Goal: Register for event/course

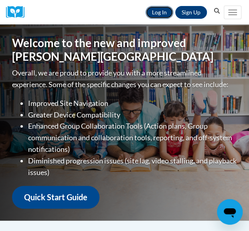
click at [156, 12] on link "Log In" at bounding box center [159, 12] width 28 height 13
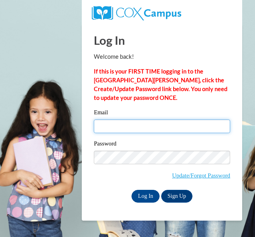
click at [122, 122] on input "Email" at bounding box center [162, 127] width 136 height 14
type input "wilksabi854@gmail.com"
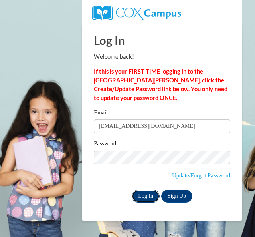
click at [150, 195] on input "Log In" at bounding box center [145, 196] width 28 height 13
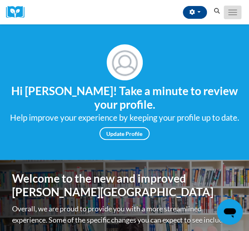
click at [233, 10] on button "Toggle navigation" at bounding box center [232, 13] width 18 height 14
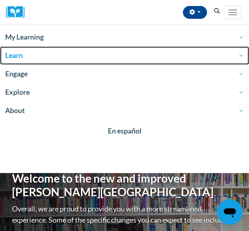
click at [234, 47] on link "Learn" at bounding box center [124, 55] width 249 height 18
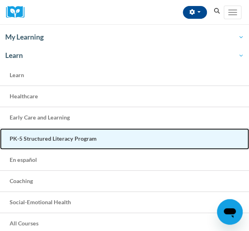
click at [28, 139] on span "PK-5 Structured Literacy Program" at bounding box center [53, 138] width 87 height 7
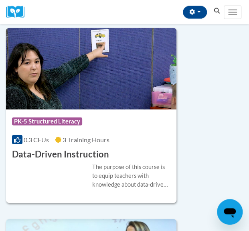
drag, startPoint x: 249, startPoint y: 76, endPoint x: 245, endPoint y: 166, distance: 90.6
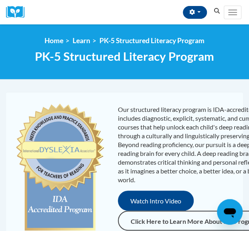
click at [213, 13] on icon "Search" at bounding box center [216, 11] width 7 height 6
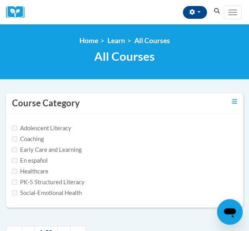
click at [216, 12] on icon "Search" at bounding box center [217, 11] width 6 height 6
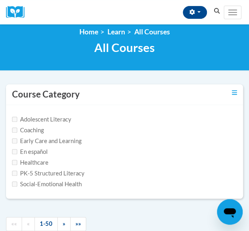
scroll to position [24, 0]
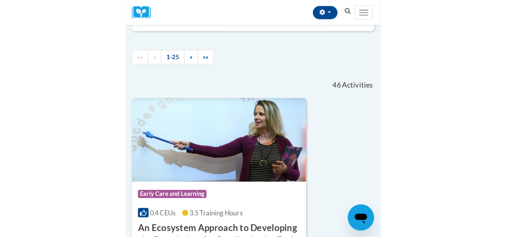
scroll to position [171, 0]
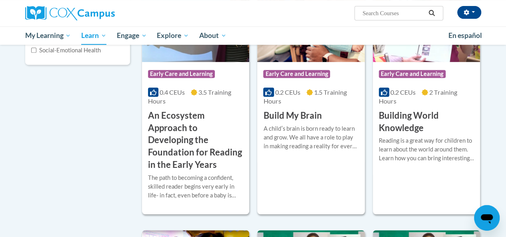
click at [248, 16] on input "Search..." at bounding box center [394, 13] width 64 height 10
type input "oral language"
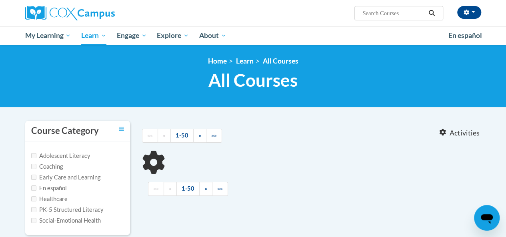
type input "oral language"
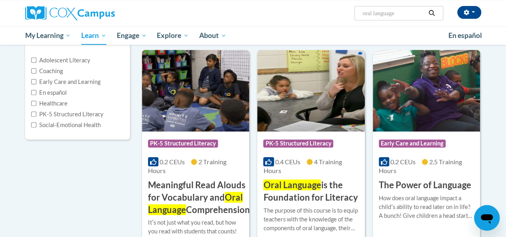
scroll to position [96, 0]
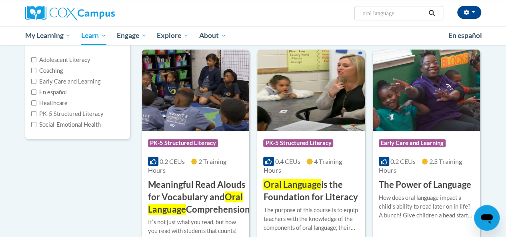
click at [291, 98] on img at bounding box center [310, 91] width 107 height 82
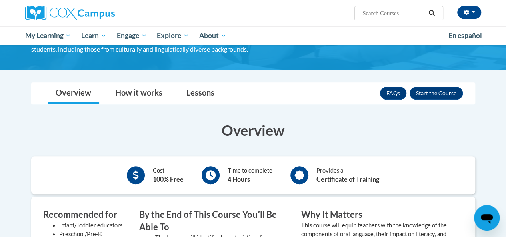
scroll to position [123, 0]
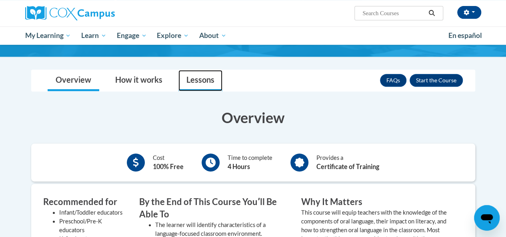
click at [199, 86] on link "Lessons" at bounding box center [201, 80] width 44 height 21
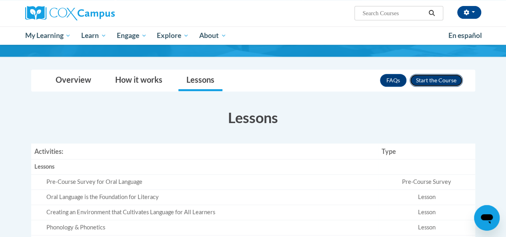
click at [439, 80] on button "Enroll" at bounding box center [436, 80] width 53 height 13
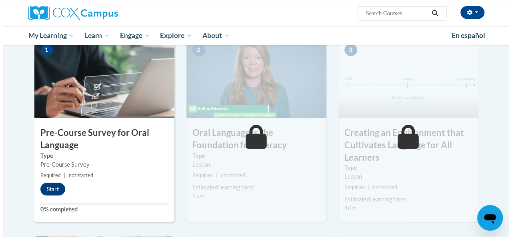
scroll to position [194, 0]
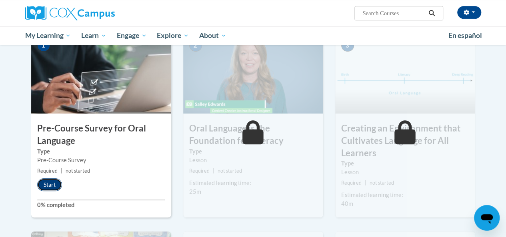
click at [53, 182] on button "Start" at bounding box center [49, 185] width 25 height 13
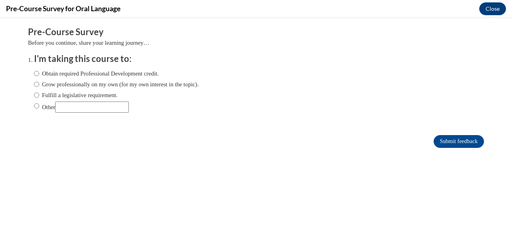
scroll to position [0, 0]
click at [154, 71] on label "Obtain required Professional Development credit." at bounding box center [96, 73] width 125 height 9
click at [39, 71] on input "Obtain required Professional Development credit." at bounding box center [36, 73] width 5 height 9
radio input "true"
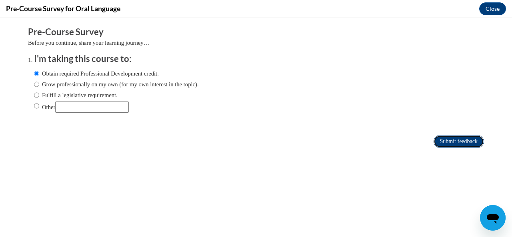
click at [444, 143] on input "Submit feedback" at bounding box center [459, 141] width 50 height 13
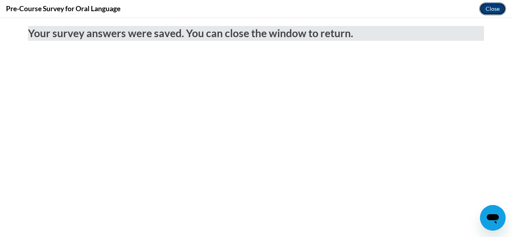
click at [489, 12] on button "Close" at bounding box center [493, 8] width 27 height 13
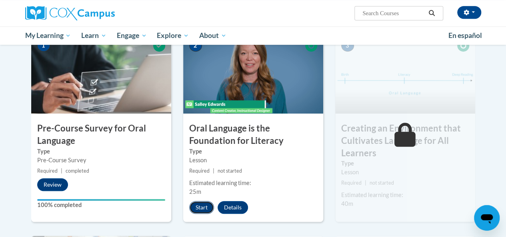
click at [201, 209] on button "Start" at bounding box center [201, 207] width 25 height 13
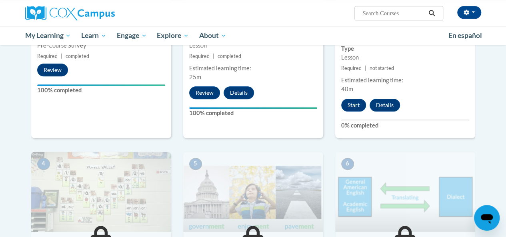
scroll to position [172, 0]
